Goal: Transaction & Acquisition: Purchase product/service

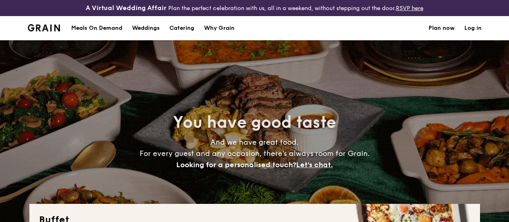
select select
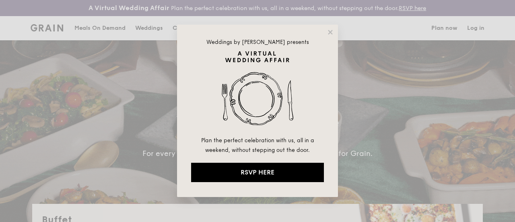
click at [332, 28] on div "Weddings by [PERSON_NAME] presents Plan the perfect celebration with us, all in…" at bounding box center [257, 111] width 161 height 172
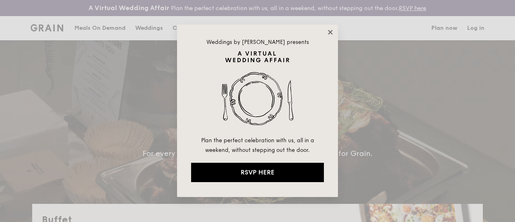
click at [332, 29] on icon at bounding box center [330, 32] width 7 height 7
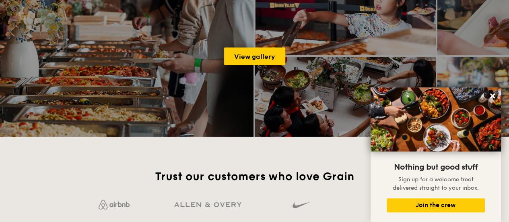
scroll to position [1131, 0]
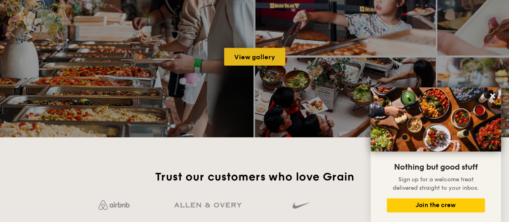
click at [249, 66] on link "View gallery" at bounding box center [254, 57] width 61 height 18
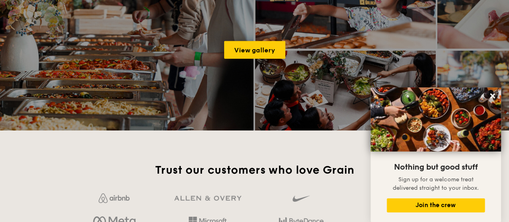
scroll to position [1274, 0]
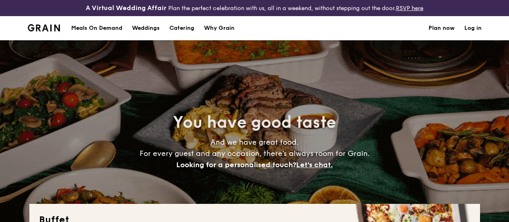
select select
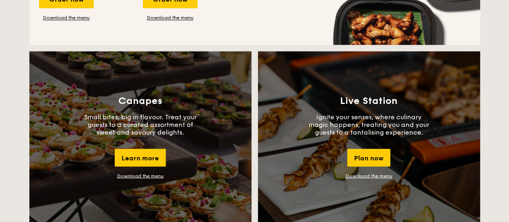
scroll to position [765, 0]
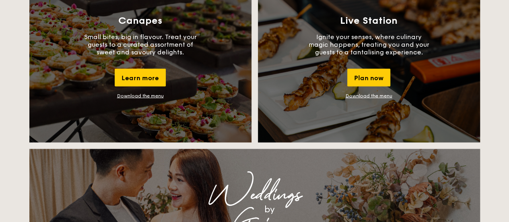
click at [128, 99] on link "Download the menu" at bounding box center [140, 96] width 47 height 6
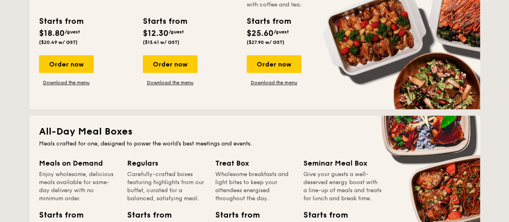
scroll to position [265, 0]
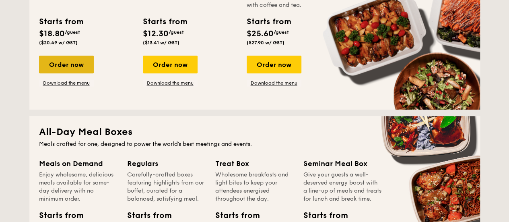
click at [73, 73] on div "Order now" at bounding box center [66, 65] width 55 height 18
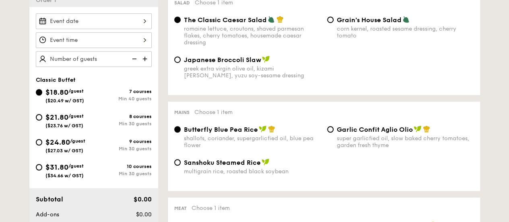
scroll to position [201, 0]
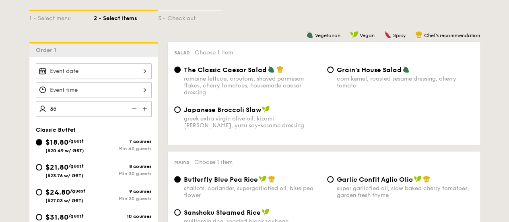
type input "40 guests"
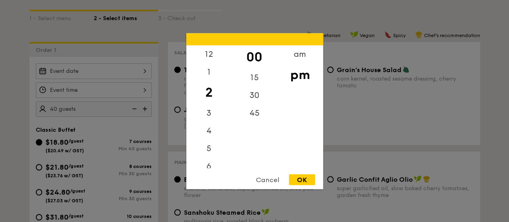
click at [92, 96] on div "12 1 2 3 4 5 6 7 8 9 10 11 00 15 30 45 am pm Cancel OK" at bounding box center [94, 90] width 116 height 16
click at [206, 153] on div "5" at bounding box center [208, 150] width 45 height 23
click at [304, 180] on div "OK" at bounding box center [302, 179] width 26 height 11
type input "5:00PM"
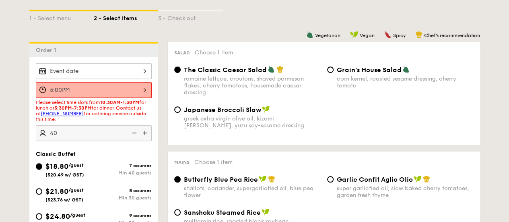
type input "40 guests"
click at [94, 107] on span "Please select time slots from 10:30AM-1:30PM for lunch or 5:30PM-7:30PM for din…" at bounding box center [91, 110] width 110 height 23
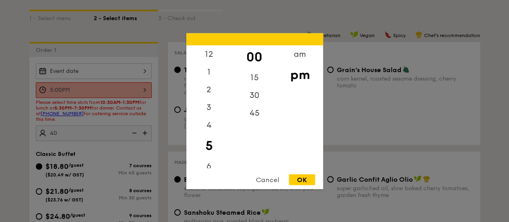
click at [101, 98] on div "5:00PM 12 1 2 3 4 5 6 7 8 9 10 11 00 15 30 45 am pm Cancel OK" at bounding box center [94, 90] width 116 height 16
click at [260, 98] on div "30" at bounding box center [254, 97] width 45 height 23
click at [303, 177] on div "OK" at bounding box center [302, 179] width 26 height 11
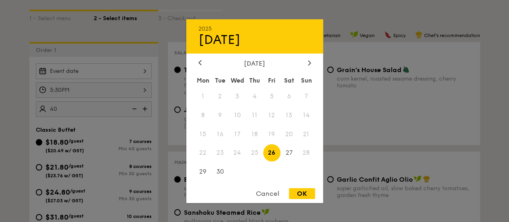
click at [120, 76] on div "2025 Sep 26 September 2025 Mon Tue Wed Thu Fri Sat Sun 1 2 3 4 5 6 7 8 9 10 11 …" at bounding box center [94, 71] width 116 height 16
click at [99, 103] on div at bounding box center [254, 111] width 509 height 222
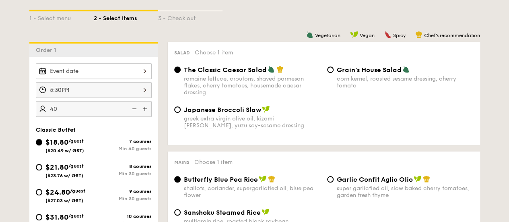
click at [101, 97] on div at bounding box center [254, 111] width 509 height 222
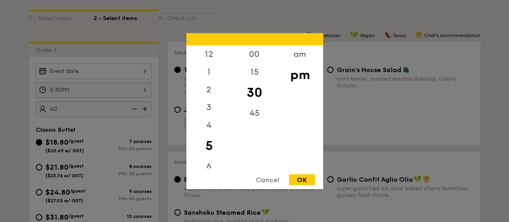
click at [105, 95] on div "5:30PM 12 1 2 3 4 5 6 7 8 9 10 11 00 15 30 45 am pm Cancel OK" at bounding box center [94, 90] width 116 height 16
click at [209, 161] on div "6" at bounding box center [208, 168] width 45 height 23
click at [312, 178] on div "OK" at bounding box center [302, 179] width 26 height 11
type input "6:30PM"
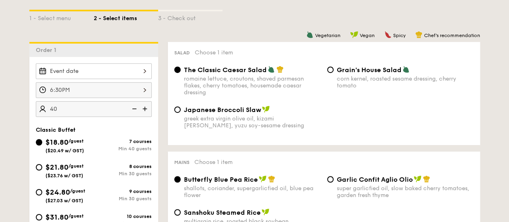
drag, startPoint x: 81, startPoint y: 62, endPoint x: 80, endPoint y: 75, distance: 13.3
click at [80, 72] on div "Order 1 6:30PM 40 guests Classic Buffet $18.80 /guest ($20.49 w/ GST) 7 courses…" at bounding box center [93, 166] width 129 height 248
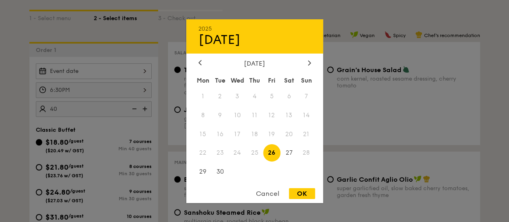
click at [80, 75] on div "2025 Sep 26 September 2025 Mon Tue Wed Thu Fri Sat Sun 1 2 3 4 5 6 7 8 9 10 11 …" at bounding box center [94, 71] width 116 height 16
click at [313, 61] on div "September 2025" at bounding box center [254, 63] width 137 height 8
click at [311, 64] on icon at bounding box center [309, 62] width 3 height 5
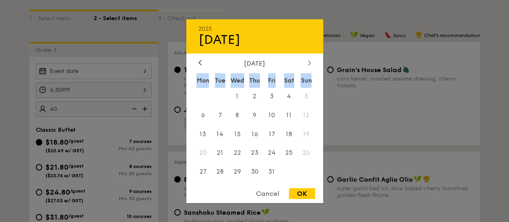
click at [311, 64] on icon at bounding box center [309, 62] width 3 height 5
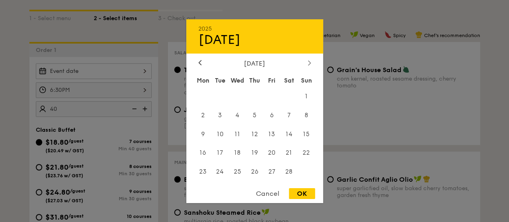
click at [311, 64] on icon at bounding box center [309, 62] width 3 height 5
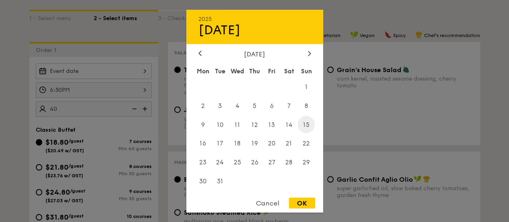
click at [307, 121] on span "15" at bounding box center [306, 124] width 17 height 17
click at [297, 198] on div "OK" at bounding box center [302, 202] width 26 height 11
type input "Mar 15, 2026"
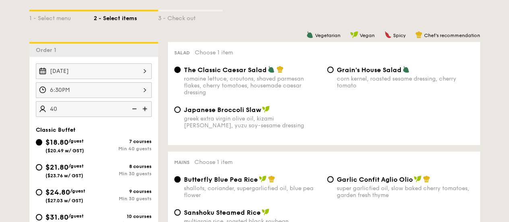
click at [200, 123] on div "greek extra virgin olive oil, kizami nori, ginger, yuzu soy-sesame dressing" at bounding box center [252, 122] width 137 height 14
click at [181, 113] on input "Japanese Broccoli Slaw greek extra virgin olive oil, kizami nori, ginger, yuzu …" at bounding box center [177, 109] width 6 height 6
radio input "true"
click at [256, 84] on div "romaine lettuce, croutons, shaved parmesan flakes, cherry tomatoes, housemade c…" at bounding box center [252, 85] width 137 height 21
click at [181, 73] on input "The Classic Caesar Salad romaine lettuce, croutons, shaved parmesan flakes, che…" at bounding box center [177, 69] width 6 height 6
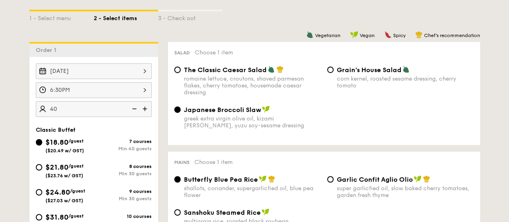
radio input "true"
click at [231, 123] on div "greek extra virgin olive oil, kizami nori, ginger, yuzu soy-sesame dressing" at bounding box center [252, 122] width 137 height 14
click at [181, 113] on input "Japanese Broccoli Slaw greek extra virgin olive oil, kizami nori, ginger, yuzu …" at bounding box center [177, 109] width 6 height 6
radio input "true"
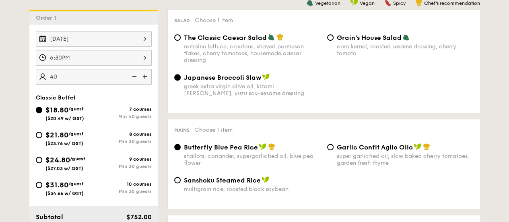
scroll to position [282, 0]
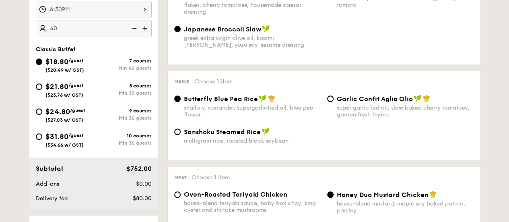
click at [364, 118] on div "super garlicfied oil, slow baked cherry tomatoes, garden fresh thyme" at bounding box center [405, 111] width 137 height 14
click at [363, 114] on div "super garlicfied oil, slow baked cherry tomatoes, garden fresh thyme" at bounding box center [405, 111] width 137 height 14
click at [362, 115] on div "super garlicfied oil, slow baked cherry tomatoes, garden fresh thyme" at bounding box center [405, 111] width 137 height 14
click at [334, 102] on input "Garlic Confit Aglio Olio super garlicfied oil, slow baked cherry tomatoes, gard…" at bounding box center [330, 98] width 6 height 6
radio input "true"
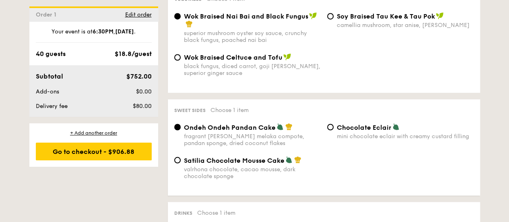
scroll to position [659, 0]
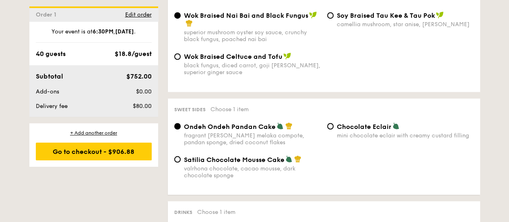
click at [243, 169] on div "valrhona chocolate, cacao mousse, dark chocolate sponge" at bounding box center [252, 172] width 137 height 14
click at [181, 162] on input "Satilia Chocolate Mousse Cake valrhona chocolate, cacao mousse, dark chocolate …" at bounding box center [177, 159] width 6 height 6
radio input "true"
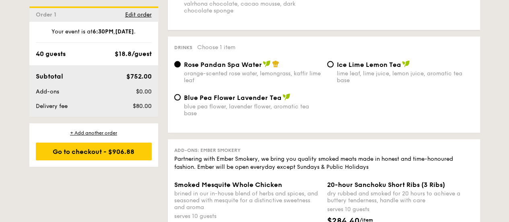
scroll to position [824, 0]
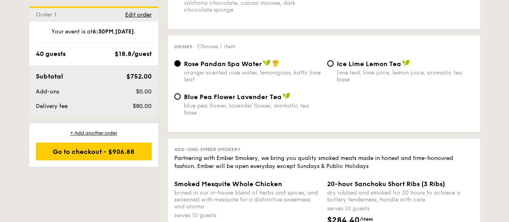
click at [349, 77] on div "lime leaf, lime juice, lemon juice, aromatic tea base" at bounding box center [405, 76] width 137 height 14
click at [334, 67] on input "Ice Lime Lemon Tea lime leaf, lime juice, lemon juice, aromatic tea base" at bounding box center [330, 63] width 6 height 6
radio input "true"
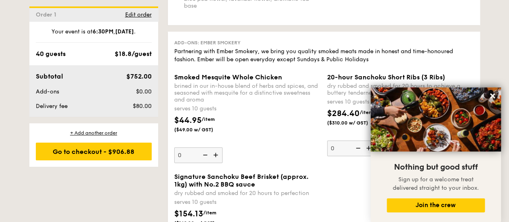
scroll to position [931, 0]
click at [493, 97] on icon at bounding box center [492, 95] width 5 height 5
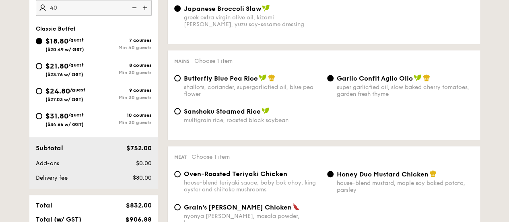
scroll to position [278, 0]
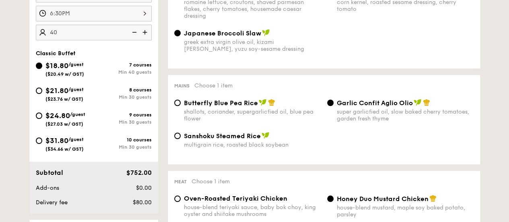
click at [60, 145] on span "$31.80" at bounding box center [56, 140] width 23 height 9
click at [42, 144] on input "$31.80 /guest ($34.66 w/ GST) 10 courses Min 30 guests" at bounding box center [39, 140] width 6 height 6
radio input "true"
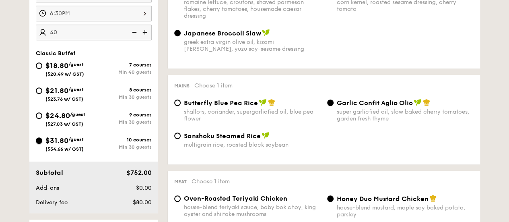
radio input "true"
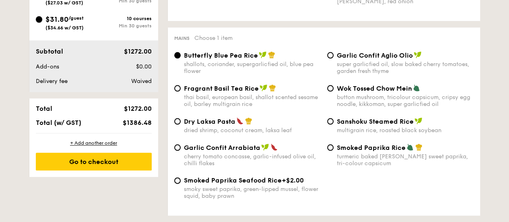
scroll to position [261, 0]
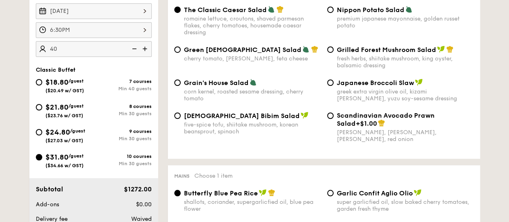
click at [76, 118] on span "($23.76 w/ GST)" at bounding box center [64, 116] width 38 height 6
click at [42, 110] on input "$21.80 /guest ($23.76 w/ GST) 8 courses Min 30 guests" at bounding box center [39, 107] width 6 height 6
radio input "true"
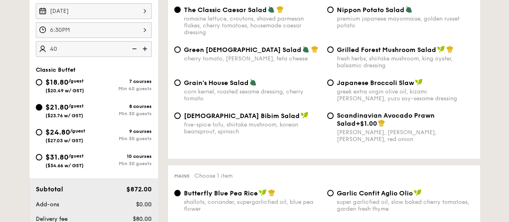
radio input "true"
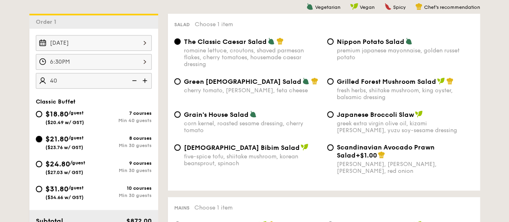
scroll to position [230, 0]
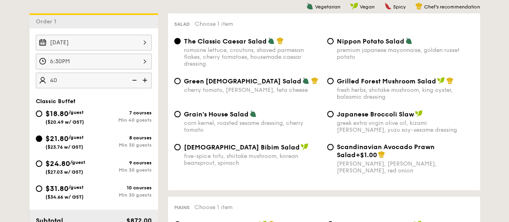
click at [90, 173] on div "$24.80 /guest ($27.03 w/ GST)" at bounding box center [65, 166] width 58 height 17
click at [42, 167] on input "$24.80 /guest ($27.03 w/ GST) 9 courses Min 30 guests" at bounding box center [39, 163] width 6 height 6
radio input "true"
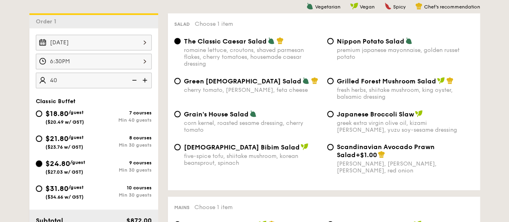
radio input "true"
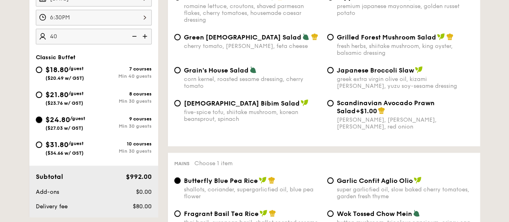
scroll to position [273, 0]
click at [61, 96] on span "$21.80" at bounding box center [56, 95] width 23 height 9
click at [42, 96] on input "$21.80 /guest ($23.76 w/ GST) 8 courses Min 30 guests" at bounding box center [39, 95] width 6 height 6
radio input "true"
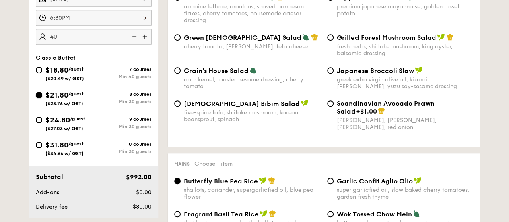
radio input "true"
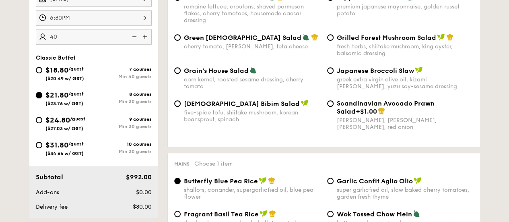
radio input "true"
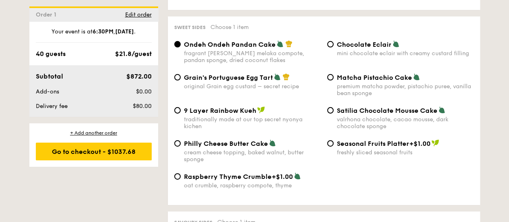
scroll to position [1226, 0]
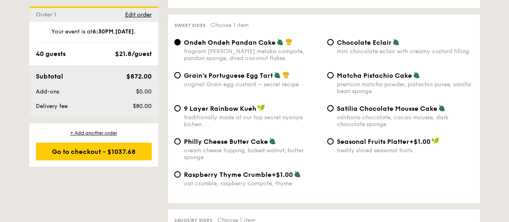
click at [359, 74] on span "Matcha Pistachio Cake" at bounding box center [374, 76] width 75 height 8
click at [334, 74] on input "Matcha Pistachio Cake premium matcha powder, pistachio puree, vanilla bean spon…" at bounding box center [330, 75] width 6 height 6
radio input "true"
click at [380, 118] on div "valrhona chocolate, cacao mousse, dark chocolate sponge" at bounding box center [405, 121] width 137 height 14
click at [334, 111] on input "Satilia Chocolate Mousse Cake valrhona chocolate, cacao mousse, dark chocolate …" at bounding box center [330, 108] width 6 height 6
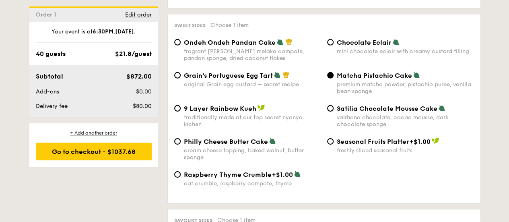
radio input "true"
click at [221, 78] on span "Grain's Portuguese Egg Tart" at bounding box center [228, 76] width 89 height 8
click at [181, 78] on input "Grain's Portuguese Egg Tart original Grain egg custard – secret recipe" at bounding box center [177, 75] width 6 height 6
radio input "true"
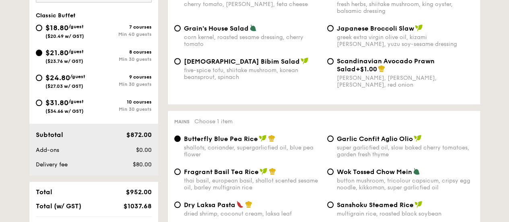
scroll to position [316, 0]
click at [75, 104] on span "/guest" at bounding box center [75, 101] width 15 height 6
click at [42, 105] on input "$31.80 /guest ($34.66 w/ GST) 10 courses Min 30 guests" at bounding box center [39, 102] width 6 height 6
radio input "true"
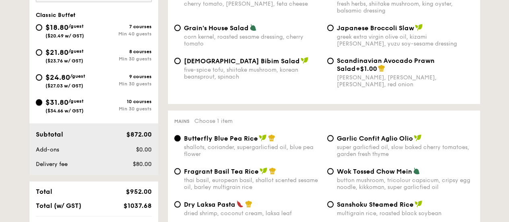
radio input "true"
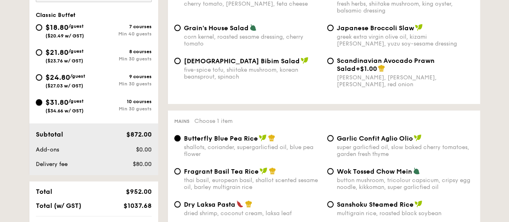
radio input "true"
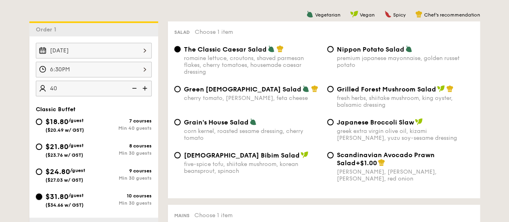
scroll to position [222, 0]
click at [375, 103] on div "fresh herbs, shiitake mushroom, king oyster, balsamic dressing" at bounding box center [405, 101] width 137 height 14
click at [334, 92] on input "Grilled Forest Mushroom Salad fresh herbs, shiitake mushroom, king oyster, bals…" at bounding box center [330, 88] width 6 height 6
radio input "true"
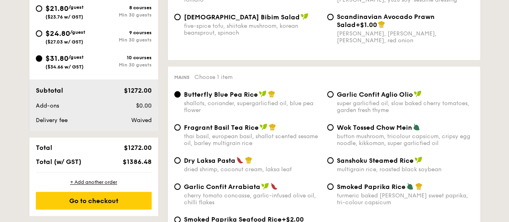
scroll to position [423, 0]
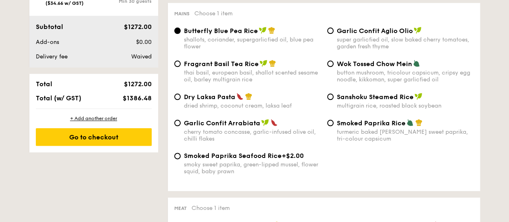
click at [207, 101] on span "Dry Laksa Pasta" at bounding box center [210, 97] width 52 height 8
click at [181, 100] on input "Dry Laksa Pasta dried shrimp, coconut cream, laksa leaf" at bounding box center [177, 96] width 6 height 6
radio input "true"
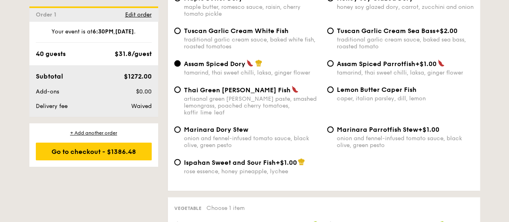
scroll to position [826, 0]
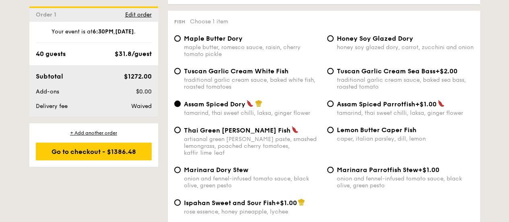
click at [197, 83] on div "traditional garlic cream sauce, baked white fish, roasted tomatoes" at bounding box center [252, 83] width 137 height 14
click at [181, 74] on input "Tuscan Garlic Cream White Fish traditional garlic cream sauce, baked white fish…" at bounding box center [177, 71] width 6 height 6
radio input "true"
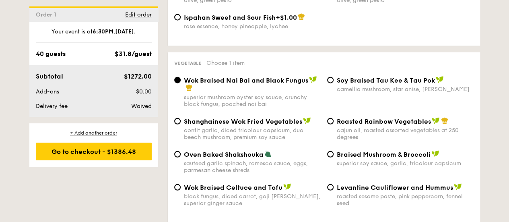
scroll to position [1027, 0]
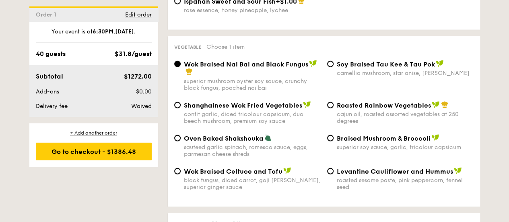
click at [344, 120] on div "cajun oil, roasted assorted vegetables at 250 degrees" at bounding box center [405, 118] width 137 height 14
click at [334, 108] on input "Roasted Rainbow Vegetables cajun oil, roasted assorted vegetables at 250 degrees" at bounding box center [330, 105] width 6 height 6
radio input "true"
click at [235, 82] on div "superior mushroom oyster soy sauce, crunchy black fungus, poached nai bai" at bounding box center [252, 85] width 137 height 14
click at [181, 67] on input "Wok Braised Nai Bai and Black Fungus superior mushroom oyster soy sauce, crunch…" at bounding box center [177, 64] width 6 height 6
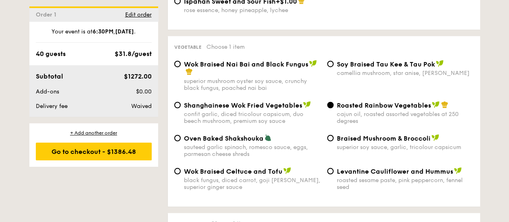
radio input "true"
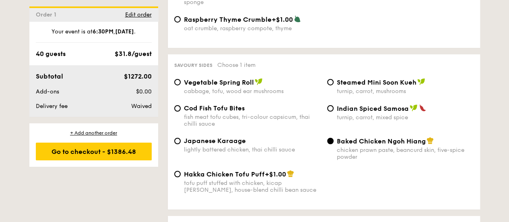
scroll to position [1389, 0]
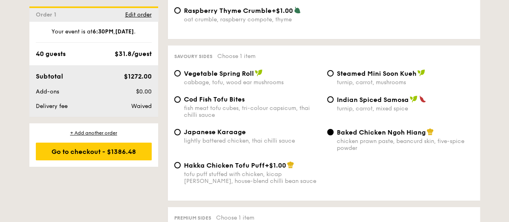
click at [217, 101] on span "Cod Fish Tofu Bites" at bounding box center [214, 99] width 61 height 8
click at [181, 101] on input "Cod Fish Tofu Bites fish meat tofu cubes, tri-colour capsicum, thai chilli sauce" at bounding box center [177, 99] width 6 height 6
radio input "true"
click at [213, 132] on span "Japanese Karaage" at bounding box center [215, 132] width 62 height 8
click at [181, 132] on input "Japanese Karaage lightly battered chicken, thai chilli sauce" at bounding box center [177, 132] width 6 height 6
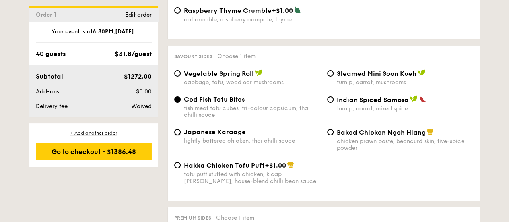
radio input "true"
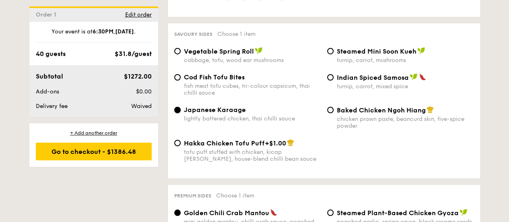
scroll to position [1430, 0]
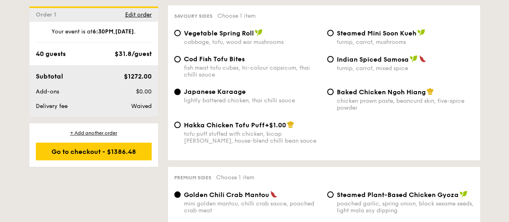
click at [347, 99] on div "Baked Chicken Ngoh Hiang chicken prawn paste, beancurd skin, five-spice powder" at bounding box center [405, 99] width 137 height 23
click at [334, 95] on input "Baked Chicken Ngoh Hiang chicken prawn paste, beancurd skin, five-spice powder" at bounding box center [330, 92] width 6 height 6
radio input "true"
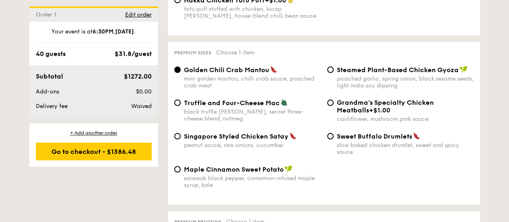
scroll to position [1555, 0]
click at [201, 116] on div "black truffle pate, brie, secret three-cheese blend, nutmeg" at bounding box center [252, 115] width 137 height 14
click at [181, 105] on input "Truffle and Four-Cheese Mac black truffle pate, brie, secret three-cheese blend…" at bounding box center [177, 102] width 6 height 6
radio input "true"
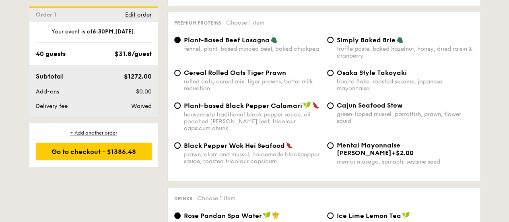
scroll to position [1753, 0]
click at [204, 126] on div "housemade traditional black pepper sauce, oil poached curry leaf, tricolour cap…" at bounding box center [252, 121] width 137 height 21
click at [181, 109] on input "Plant-based Black Pepper Calamari housemade traditional black pepper sauce, oil…" at bounding box center [177, 106] width 6 height 6
radio input "true"
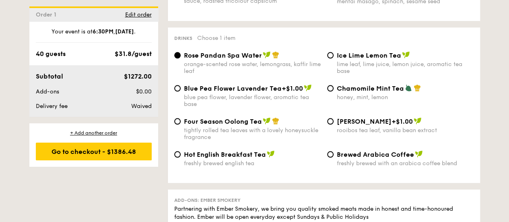
scroll to position [1914, 0]
click at [248, 126] on div "tightly rolled tea leaves with a lovely honeysuckle fragrance" at bounding box center [252, 133] width 137 height 14
click at [181, 124] on input "Four Season Oolong Tea tightly rolled tea leaves with a lovely honeysuckle frag…" at bounding box center [177, 121] width 6 height 6
radio input "true"
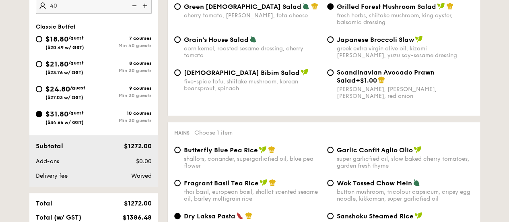
scroll to position [304, 0]
click at [57, 67] on span "$21.80" at bounding box center [56, 64] width 23 height 9
click at [42, 67] on input "$21.80 /guest ($23.76 w/ GST) 8 courses Min 30 guests" at bounding box center [39, 64] width 6 height 6
radio input "true"
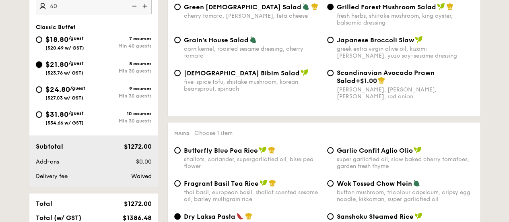
radio input "true"
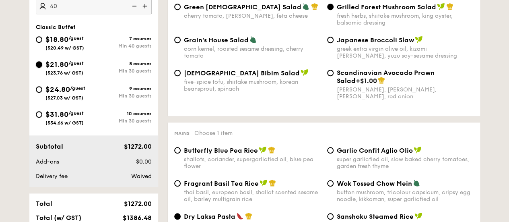
radio input "true"
click at [133, 14] on img at bounding box center [134, 5] width 12 height 15
click at [144, 12] on img at bounding box center [146, 5] width 12 height 15
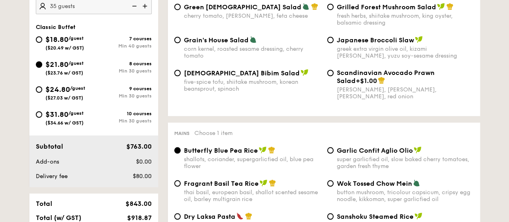
type input "40 guests"
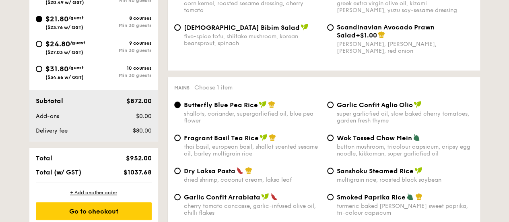
scroll to position [384, 0]
